Goal: Information Seeking & Learning: Check status

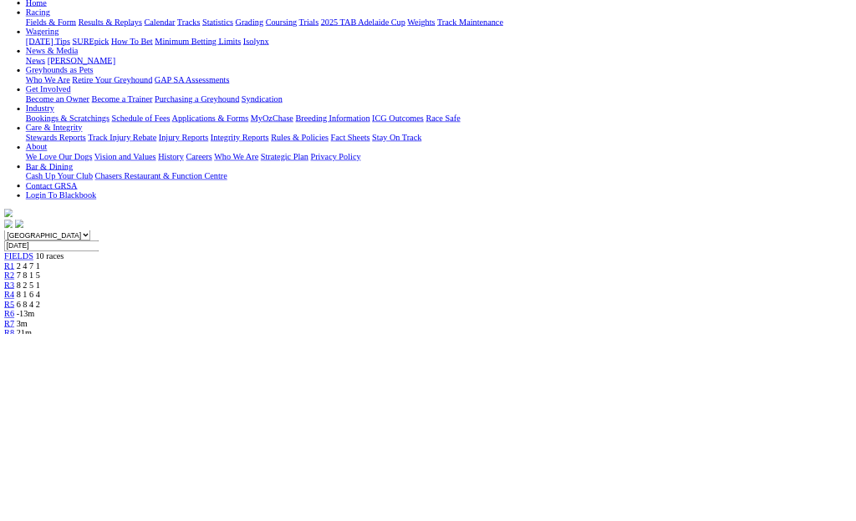
scroll to position [184, 0]
click at [23, 425] on span "R2" at bounding box center [15, 432] width 16 height 14
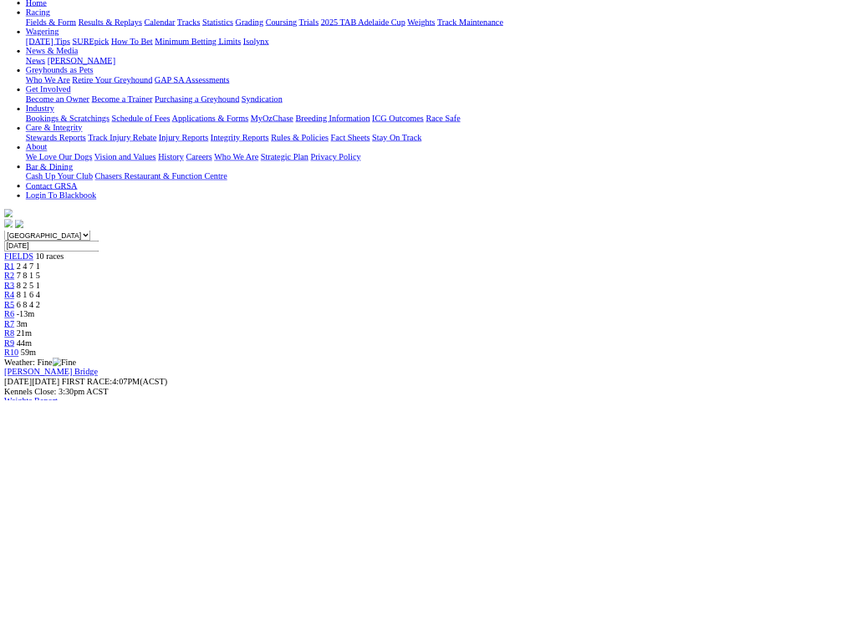
scroll to position [187, 0]
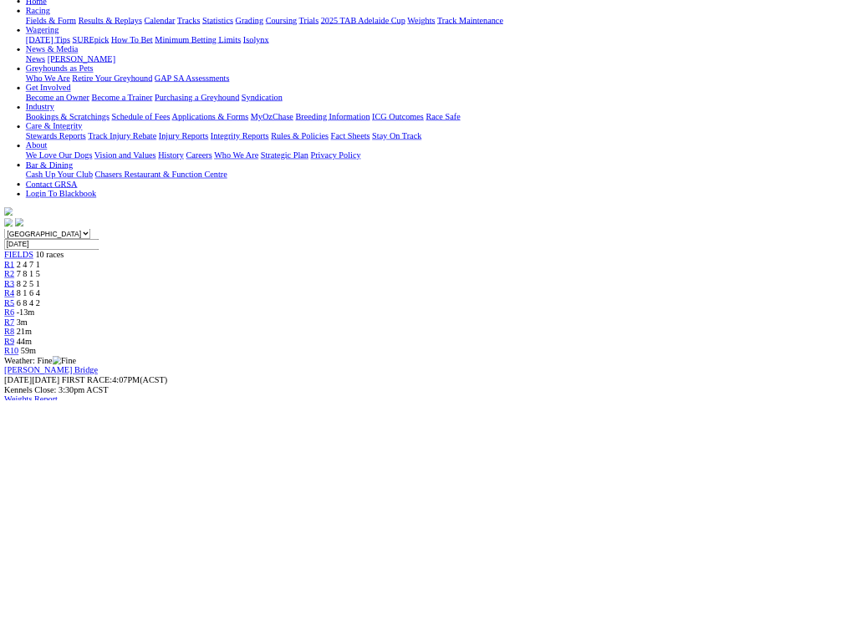
click at [326, 436] on div "R3 8 2 5 1" at bounding box center [428, 443] width 842 height 15
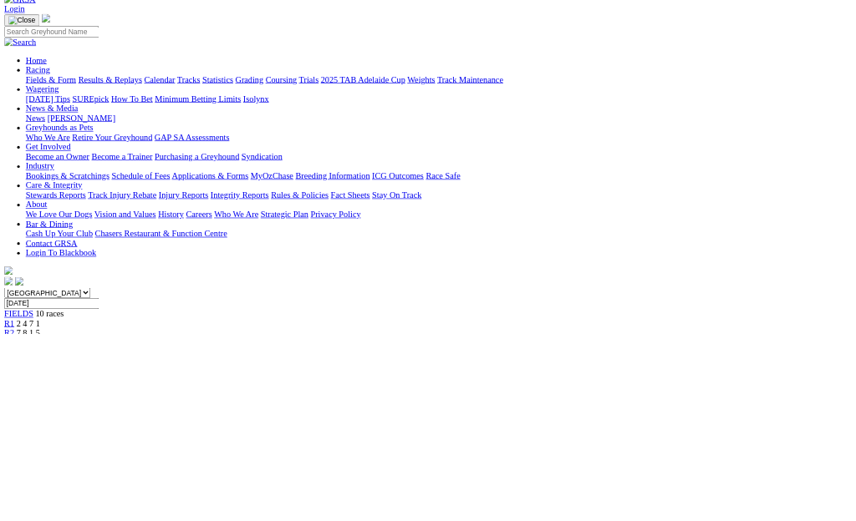
scroll to position [234, 0]
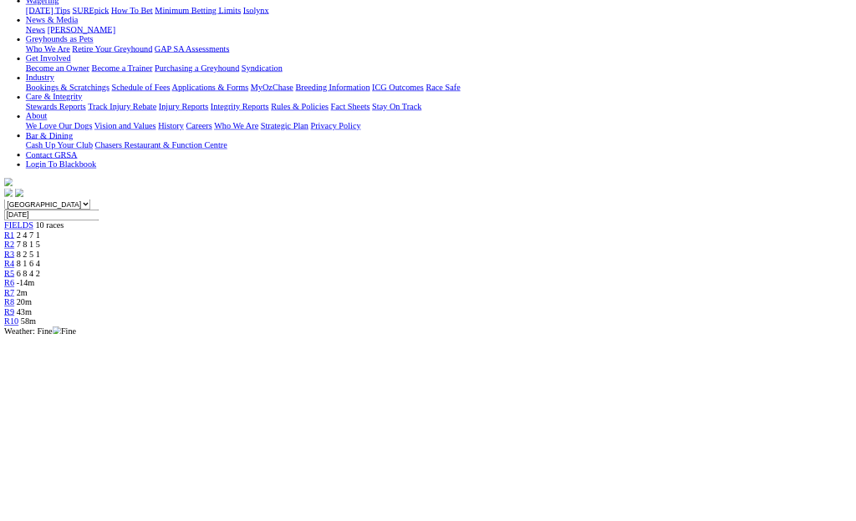
click at [23, 404] on link "R4" at bounding box center [15, 411] width 16 height 14
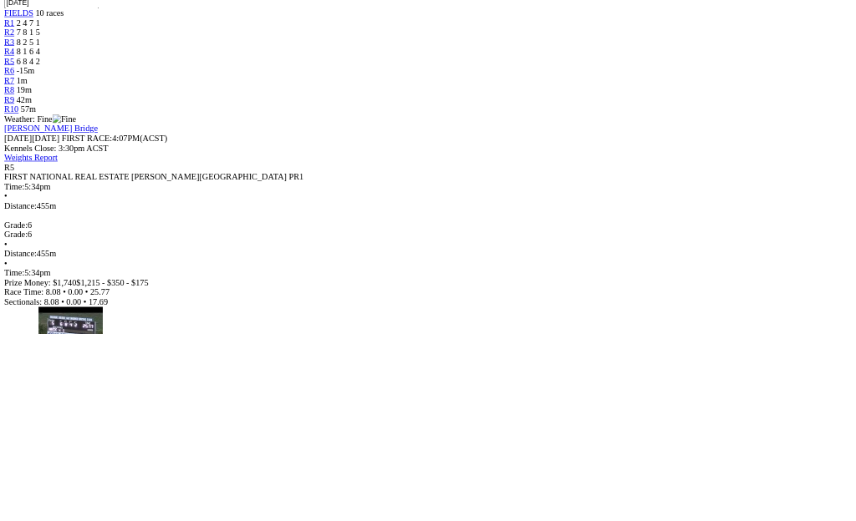
scroll to position [564, 0]
